Goal: Complete application form

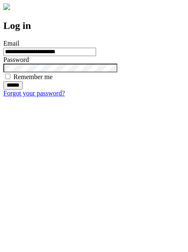
type input "**********"
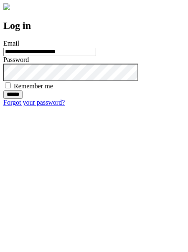
click at [23, 99] on input "******" at bounding box center [12, 94] width 19 height 8
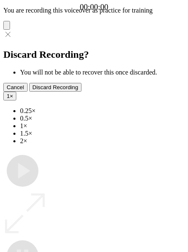
type input "**********"
